Goal: Find specific page/section: Find specific page/section

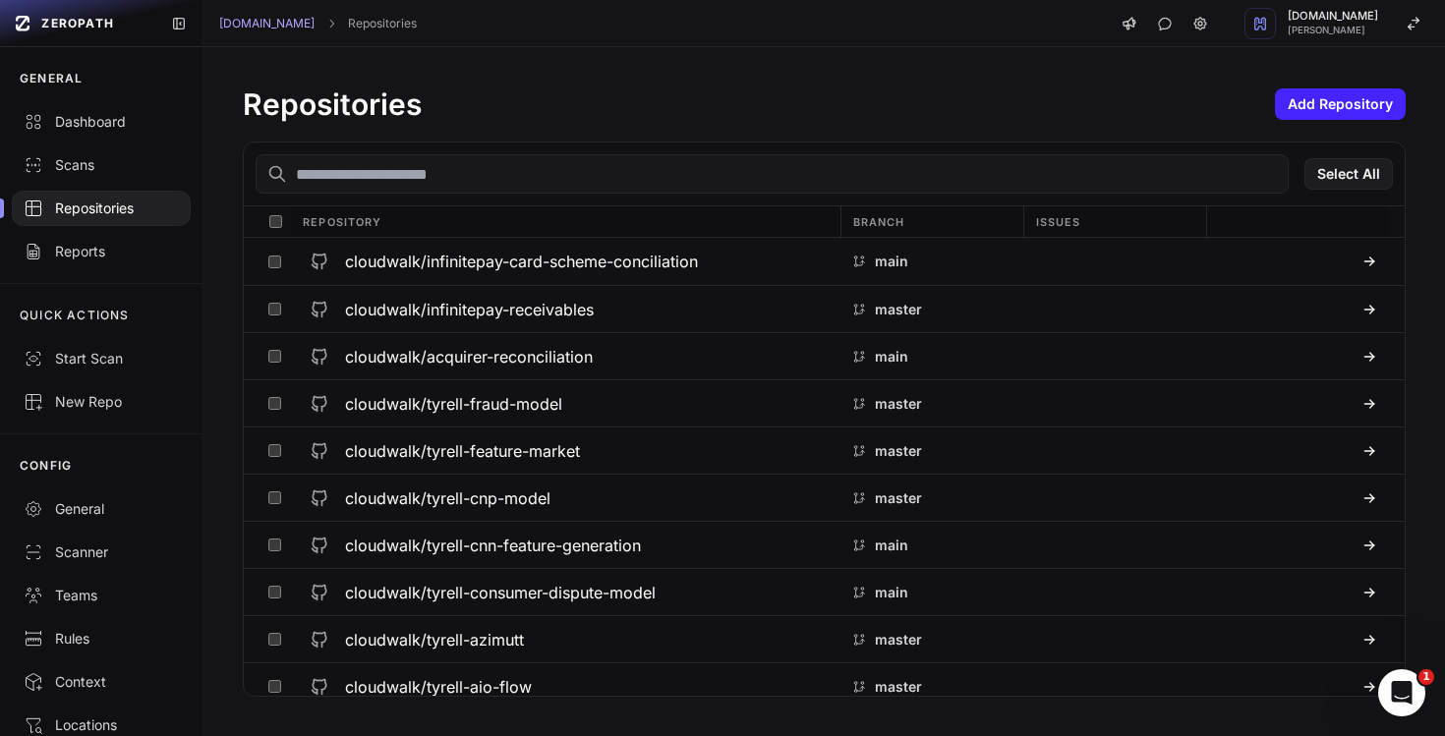
click at [584, 188] on input "text" at bounding box center [772, 173] width 1033 height 39
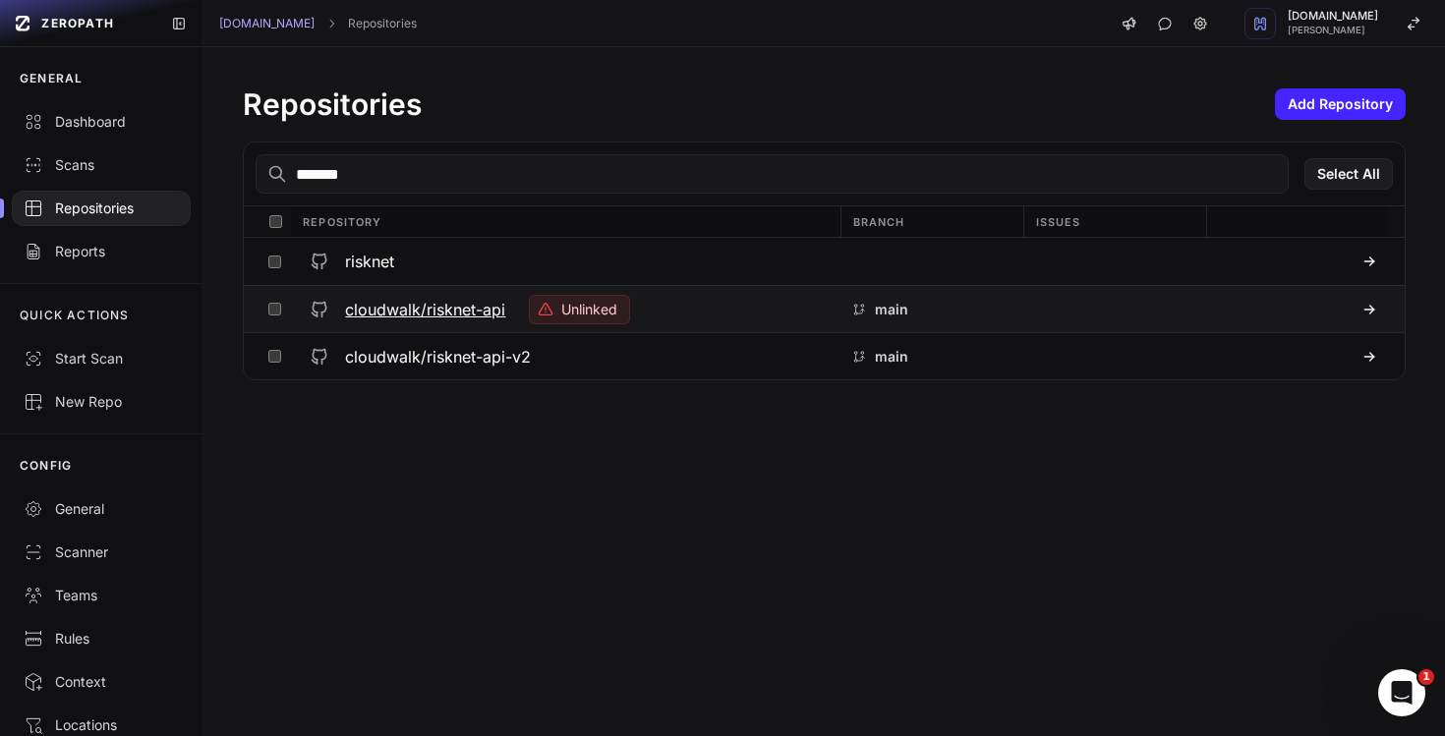
type input "*******"
click at [420, 312] on h3 "cloudwalk/risknet-api" at bounding box center [425, 310] width 160 height 24
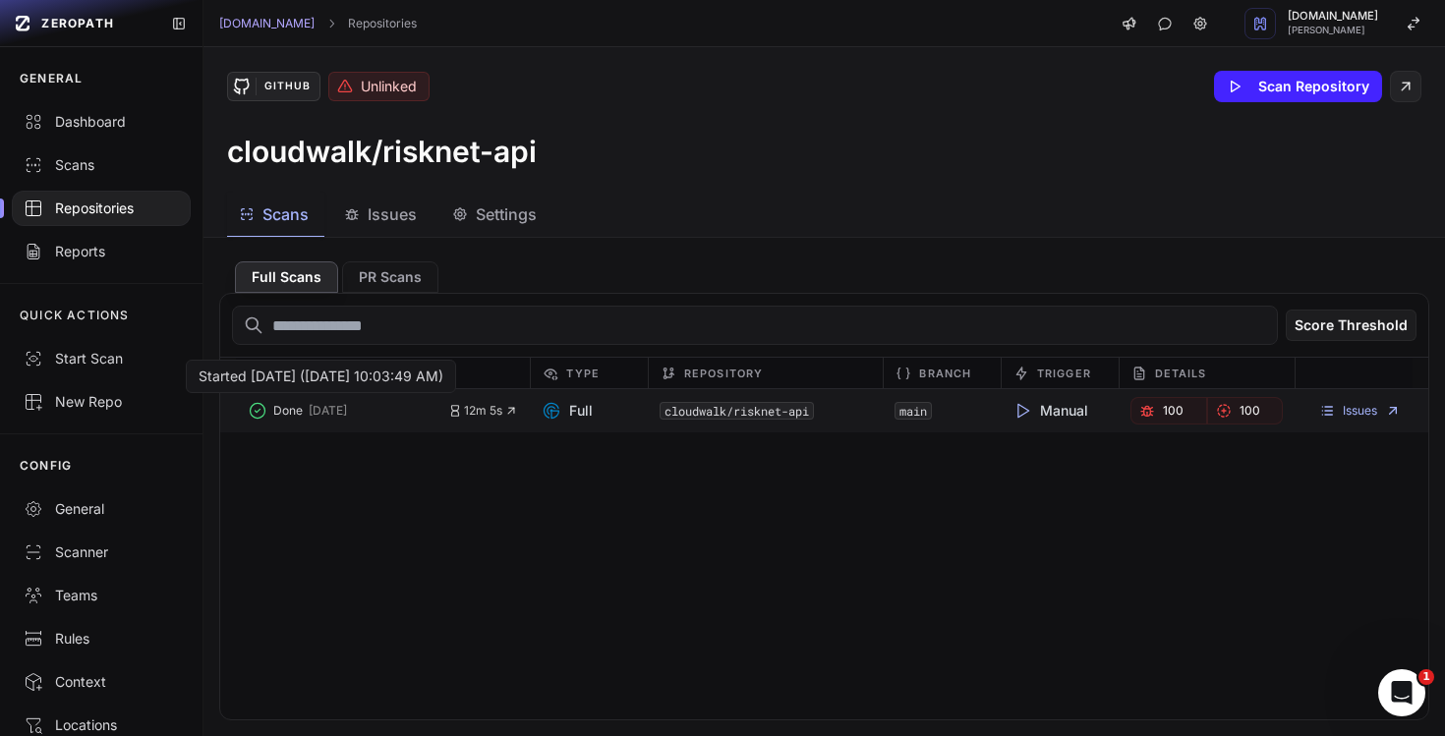
click at [415, 414] on button "Done [DATE]" at bounding box center [348, 411] width 201 height 28
click at [296, 419] on button "Done [DATE]" at bounding box center [348, 411] width 201 height 28
click at [741, 414] on code "cloudwalk/risknet-api" at bounding box center [737, 411] width 154 height 18
click at [1337, 400] on div "Issues" at bounding box center [1354, 411] width 118 height 28
click at [1335, 413] on link "Issues" at bounding box center [1360, 411] width 82 height 16
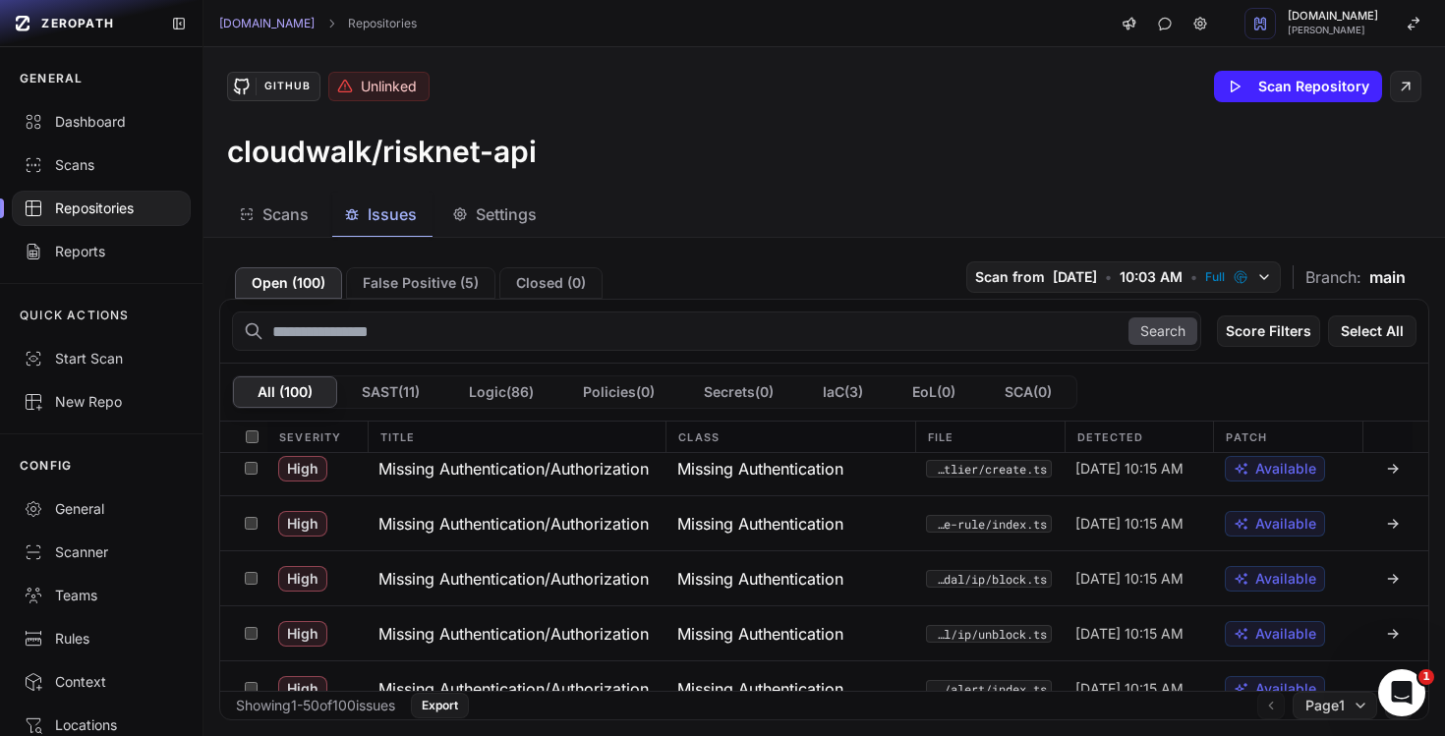
scroll to position [807, 0]
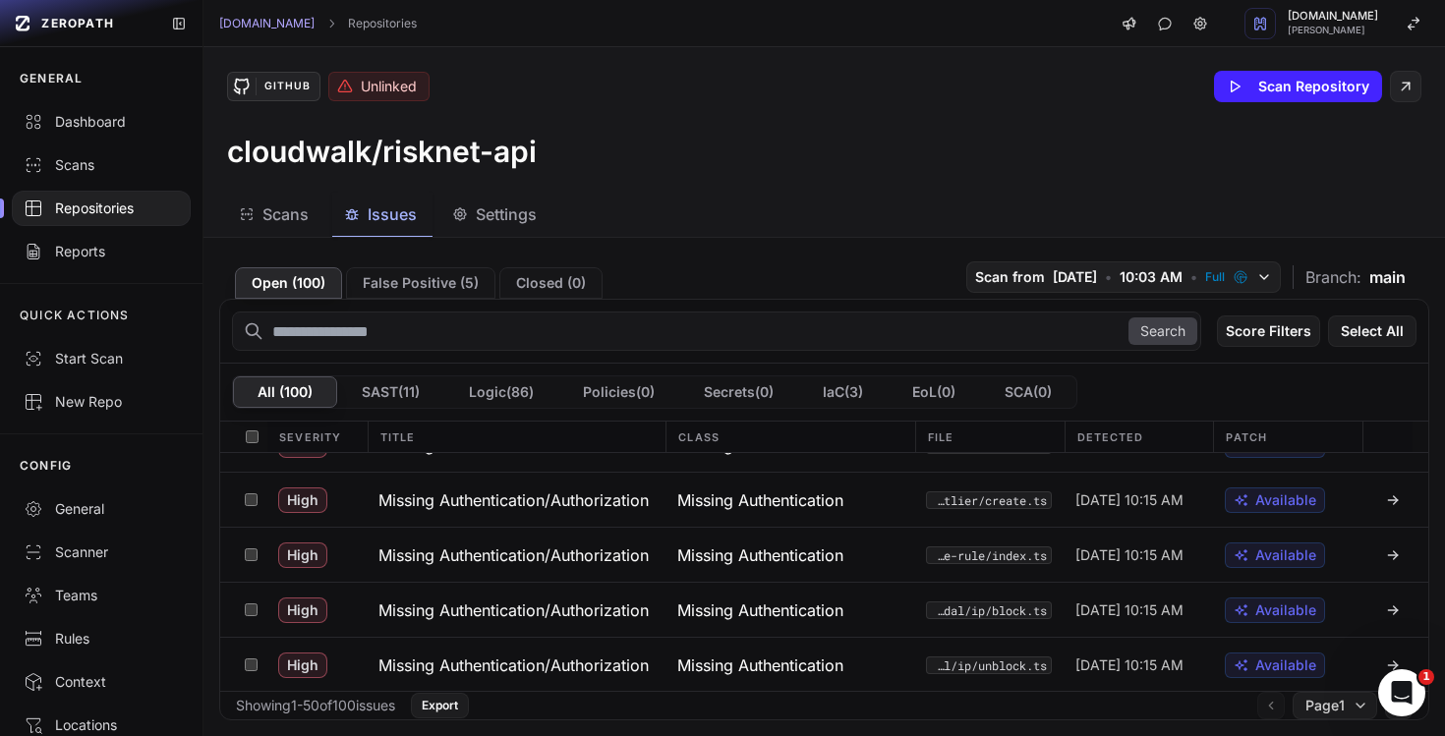
click at [963, 189] on div "GitHub Unlinked Scan Repository cloudwalk/risknet-api" at bounding box center [825, 120] width 1242 height 146
click at [891, 183] on div "GitHub Unlinked Scan Repository cloudwalk/risknet-api" at bounding box center [825, 120] width 1242 height 146
